Goal: Check status: Check status

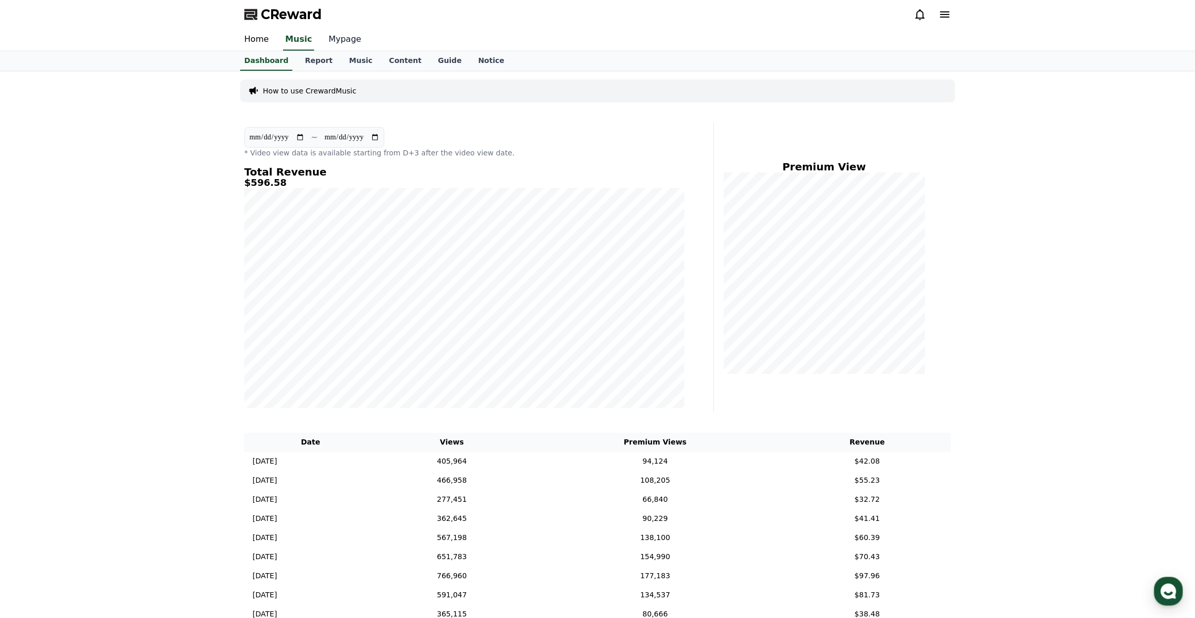
click at [338, 38] on link "Mypage" at bounding box center [344, 40] width 49 height 22
select select "**********"
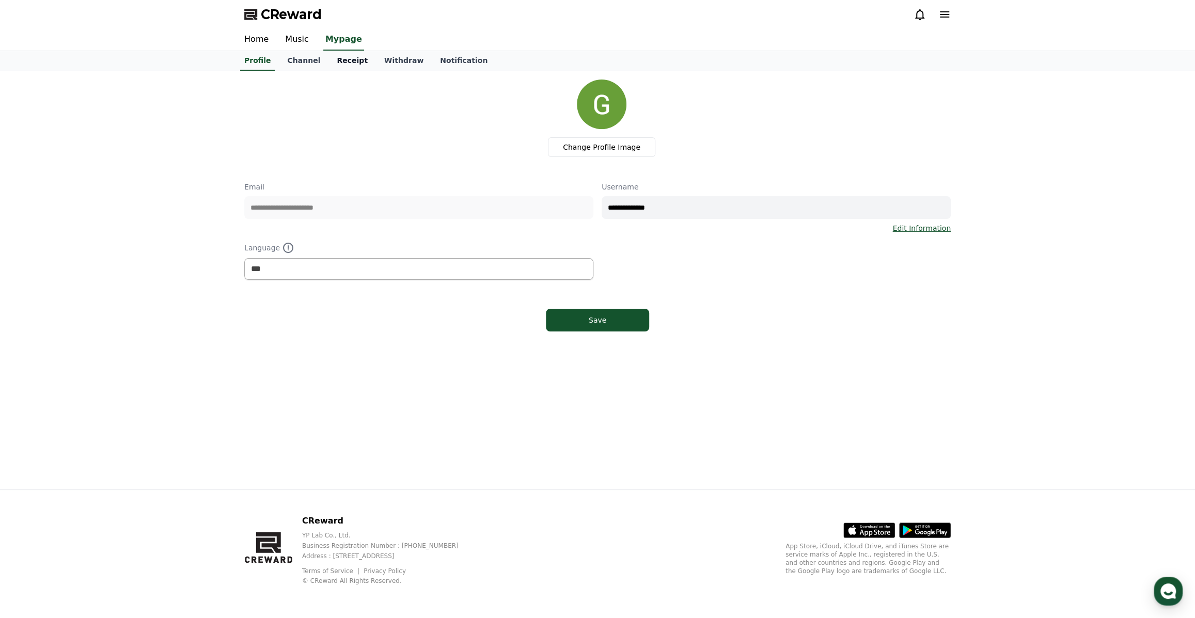
click at [353, 60] on link "Receipt" at bounding box center [352, 61] width 48 height 20
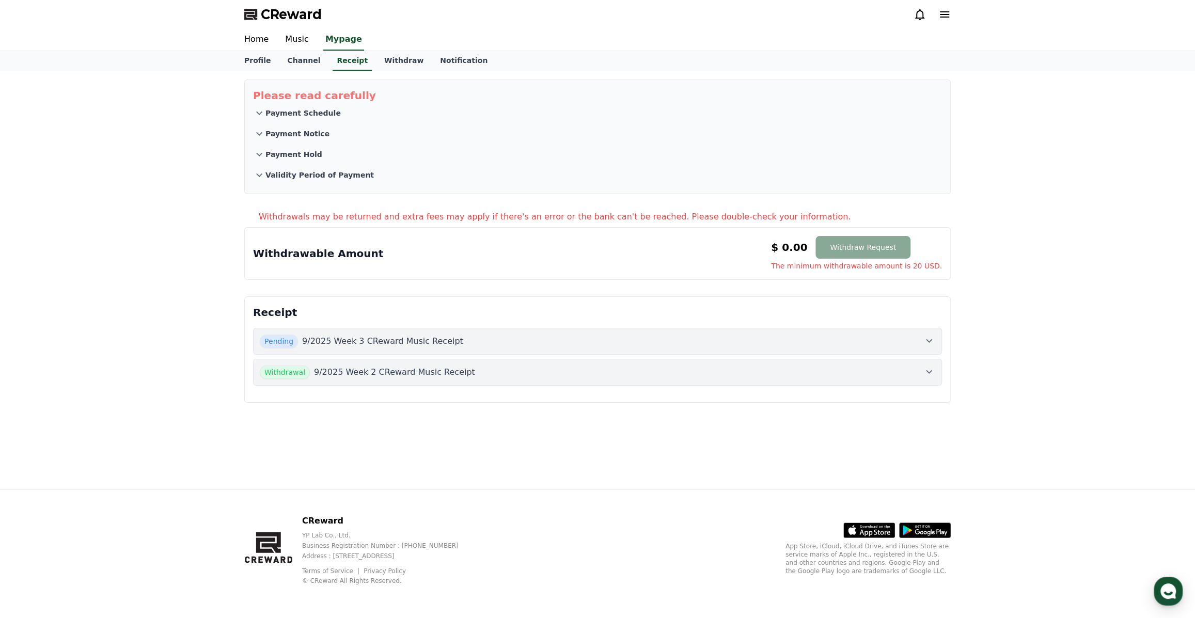
click at [905, 346] on div "Pending 9/2025 Week 3 CReward Music Receipt" at bounding box center [598, 341] width 676 height 13
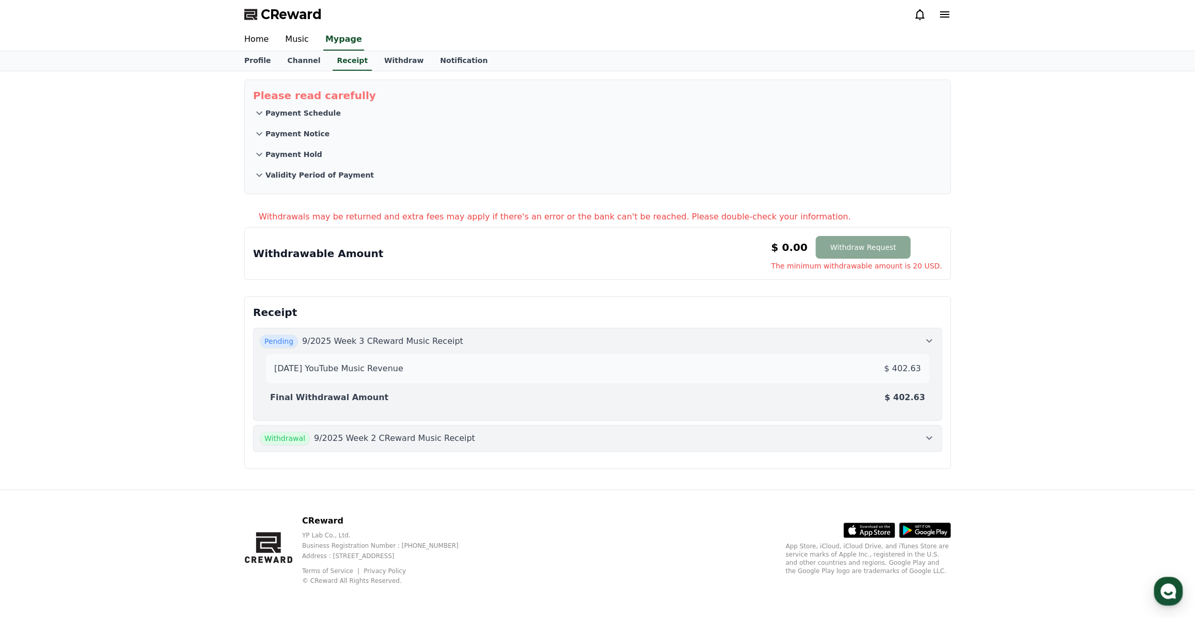
click at [905, 346] on div "Pending 9/2025 Week 3 CReward Music Receipt" at bounding box center [598, 341] width 676 height 13
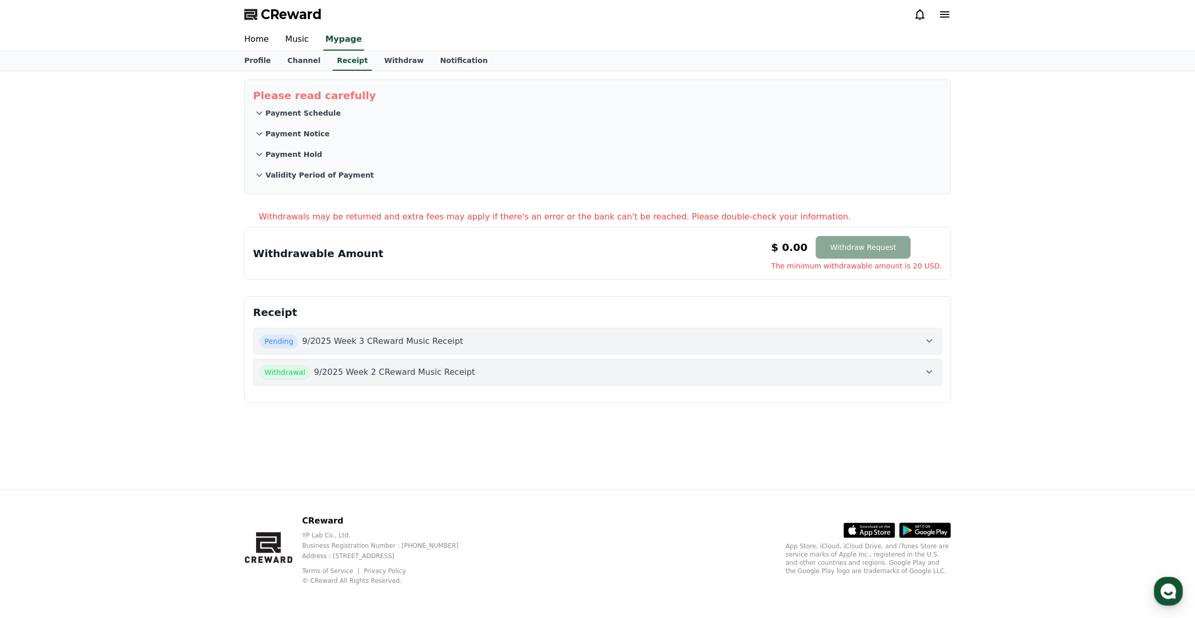
click at [439, 341] on p "9/2025 Week 3 CReward Music Receipt" at bounding box center [382, 341] width 161 height 12
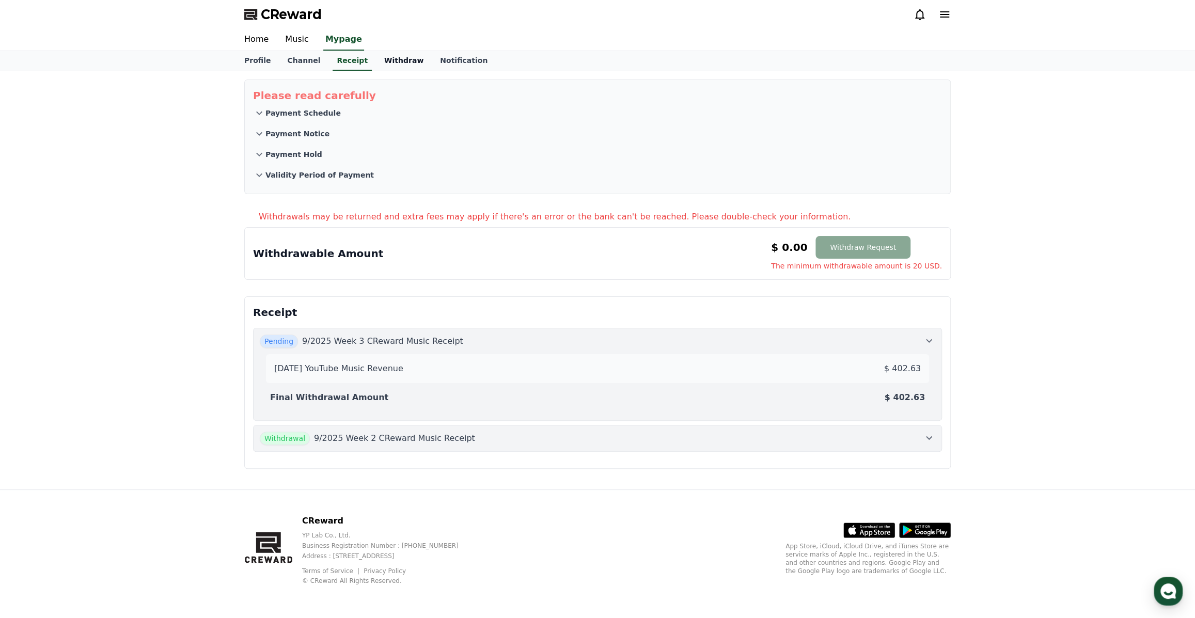
click at [379, 55] on link "Withdraw" at bounding box center [404, 61] width 56 height 20
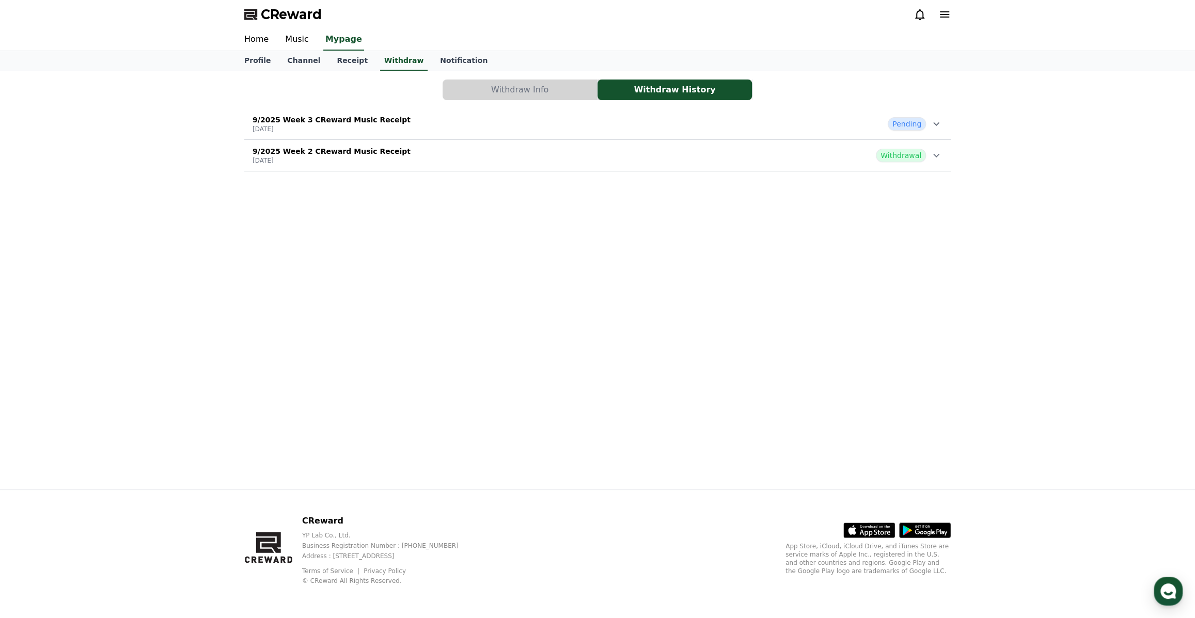
click at [605, 129] on div "9/2025 Week 3 CReward Music Receipt [DATE] Pending" at bounding box center [597, 124] width 706 height 27
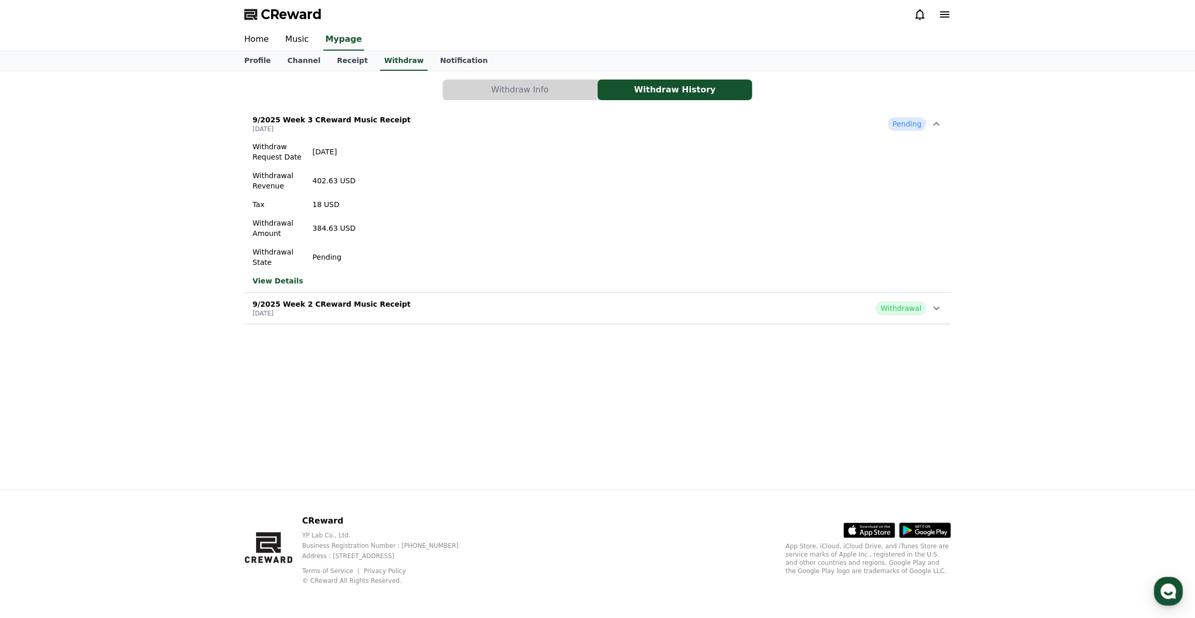
drag, startPoint x: 333, startPoint y: 226, endPoint x: 315, endPoint y: 226, distance: 17.6
click at [315, 226] on p "384.63 USD" at bounding box center [333, 228] width 43 height 10
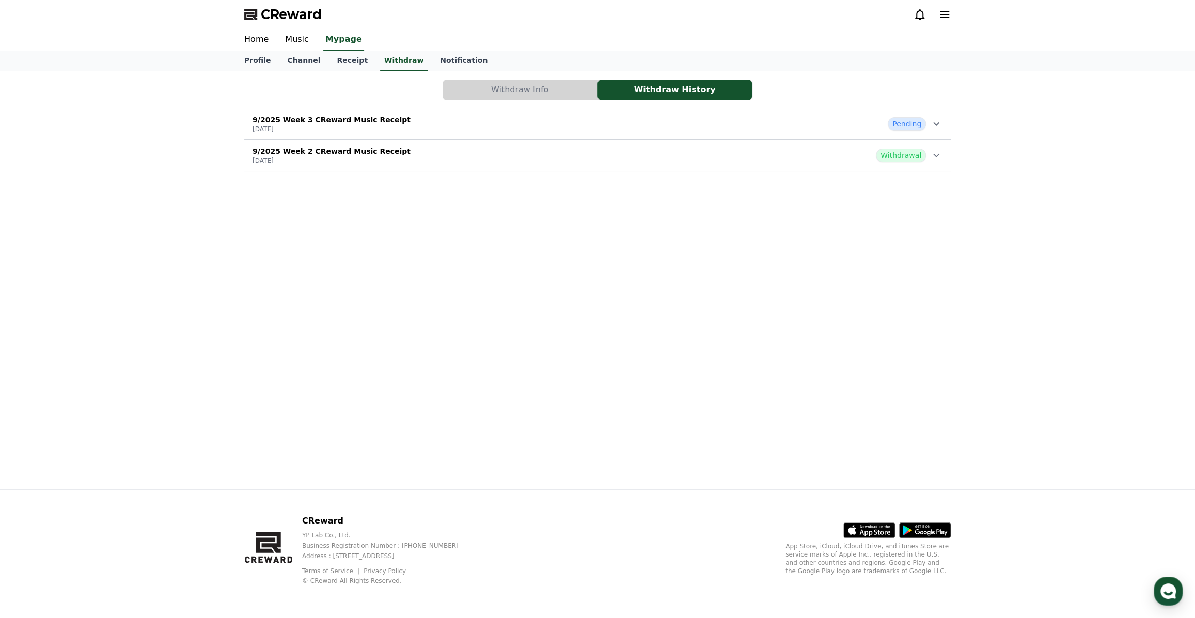
click at [319, 129] on p "[DATE]" at bounding box center [332, 129] width 158 height 8
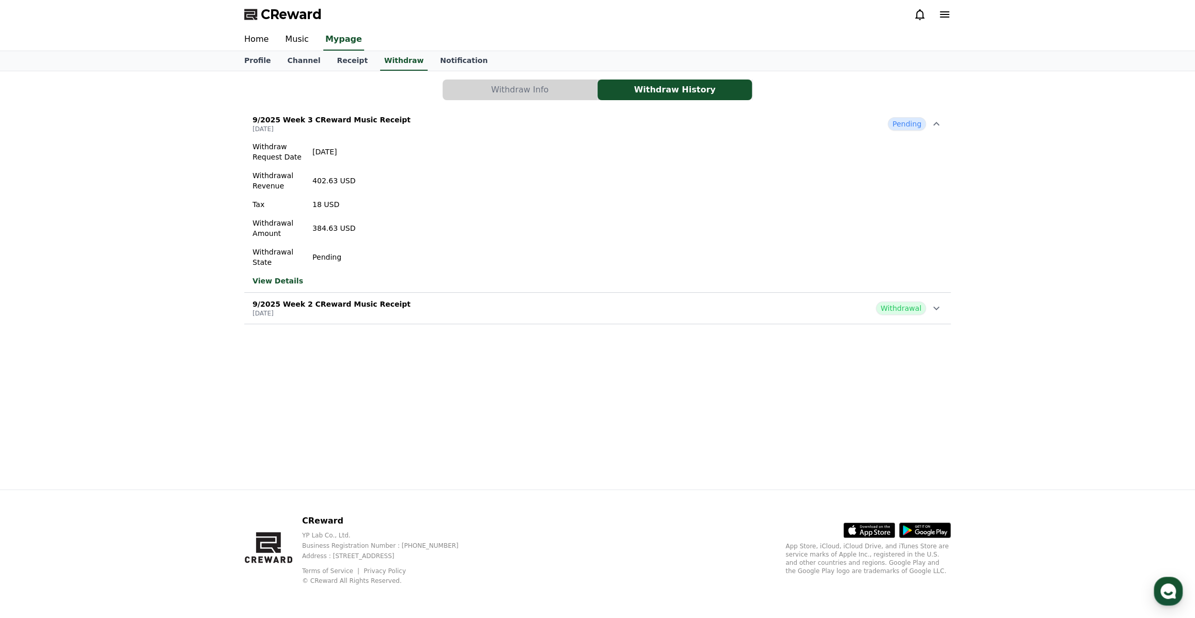
click at [373, 300] on p "9/2025 Week 2 CReward Music Receipt" at bounding box center [332, 304] width 158 height 10
